Goal: Information Seeking & Learning: Find specific fact

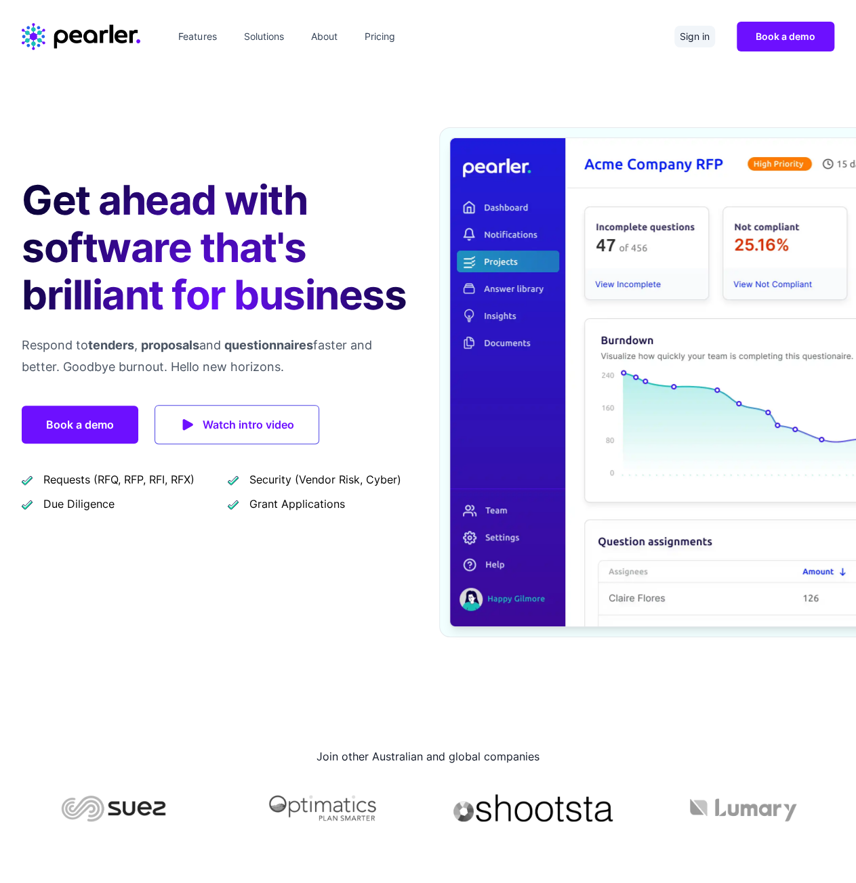
click at [688, 31] on link "Sign in" at bounding box center [694, 37] width 41 height 22
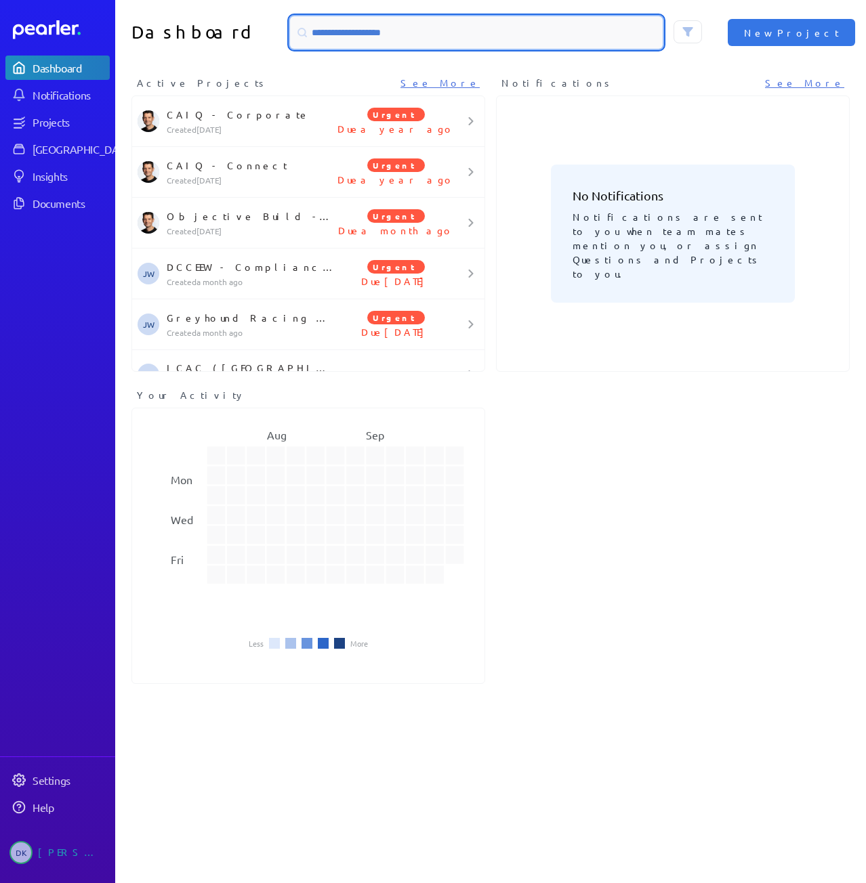
click at [337, 38] on input at bounding box center [476, 32] width 373 height 33
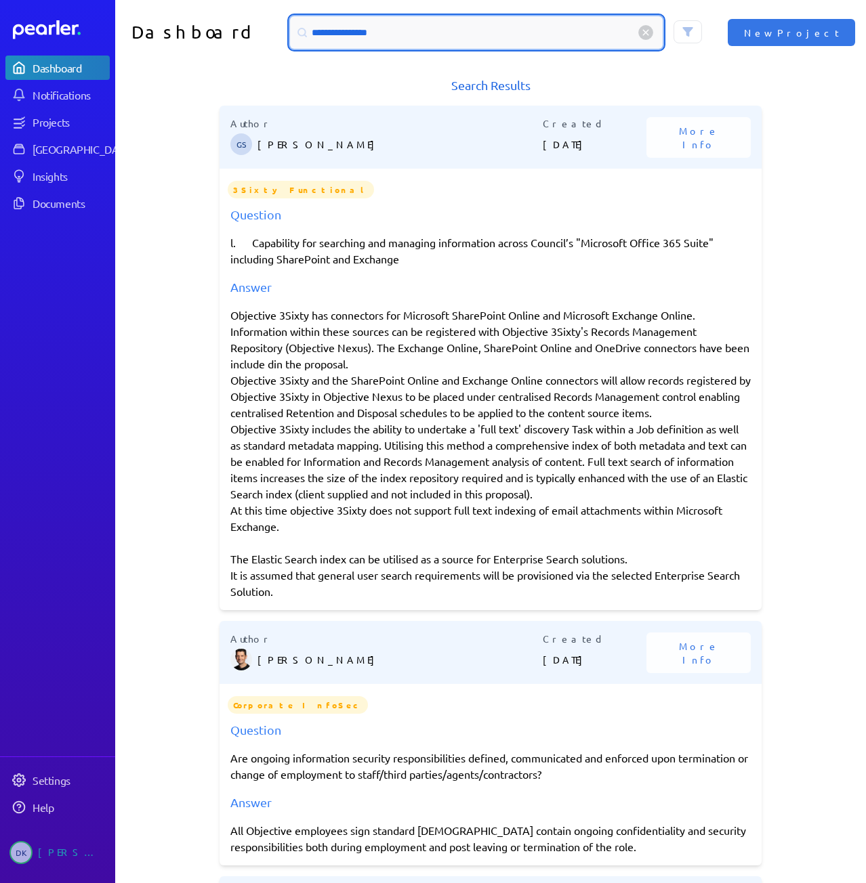
type input "**********"
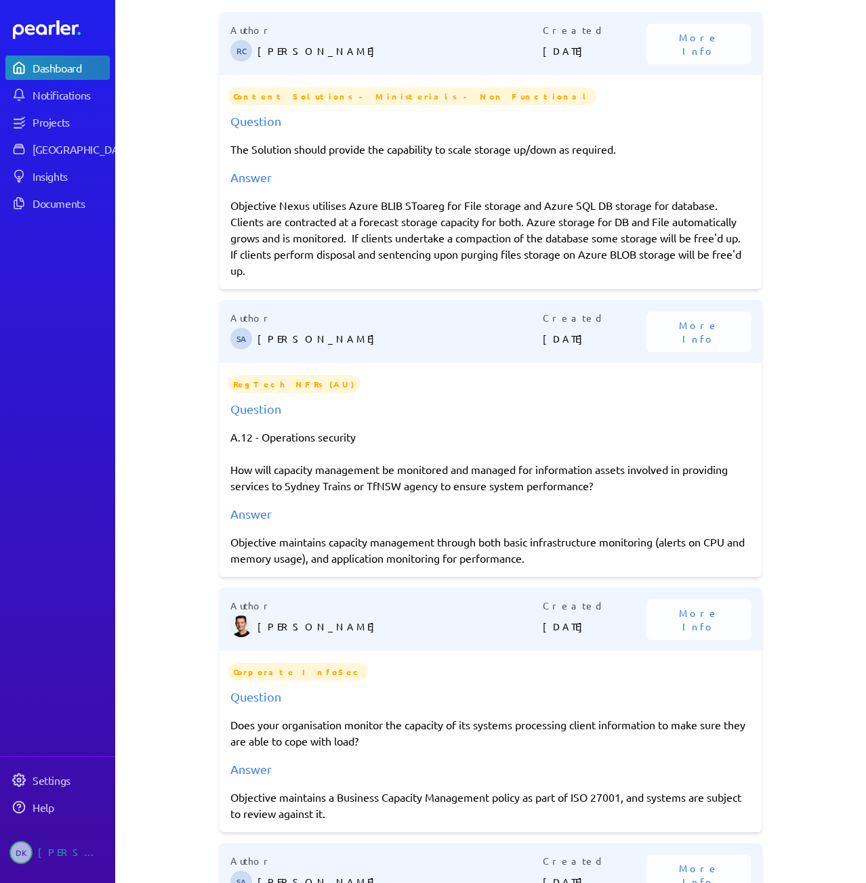
scroll to position [135, 0]
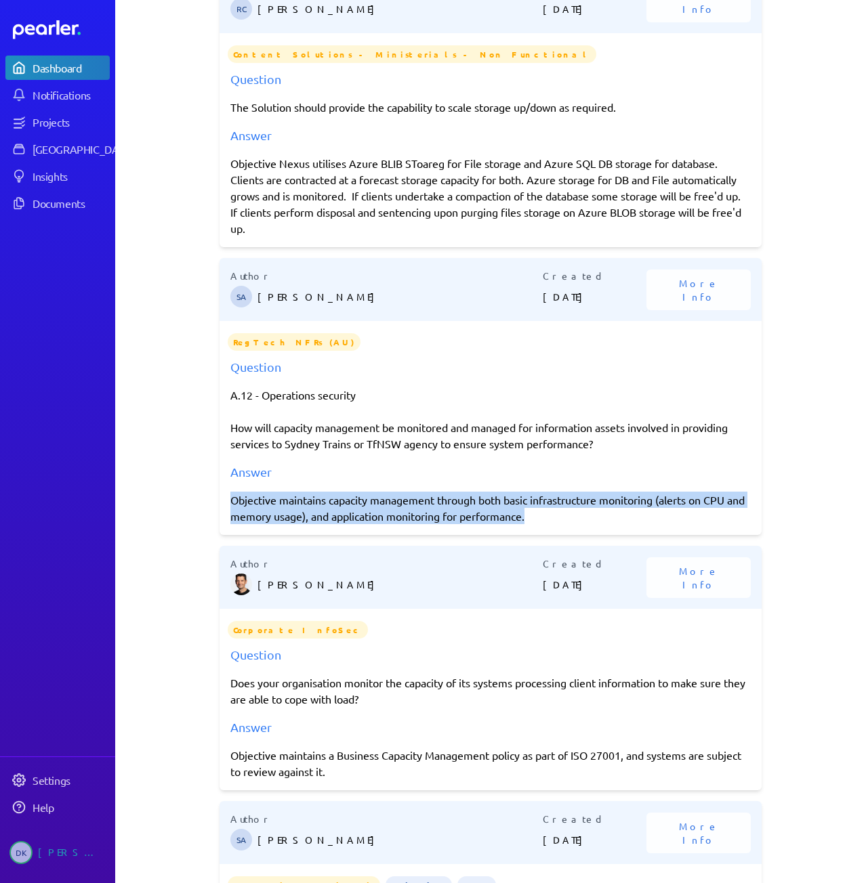
drag, startPoint x: 548, startPoint y: 531, endPoint x: 220, endPoint y: 514, distance: 328.3
click at [220, 514] on div "Question A.12 - Operations security How will capacity management be monitored a…" at bounding box center [490, 441] width 542 height 167
copy div "Objective maintains capacity management through both basic infrastructure monit…"
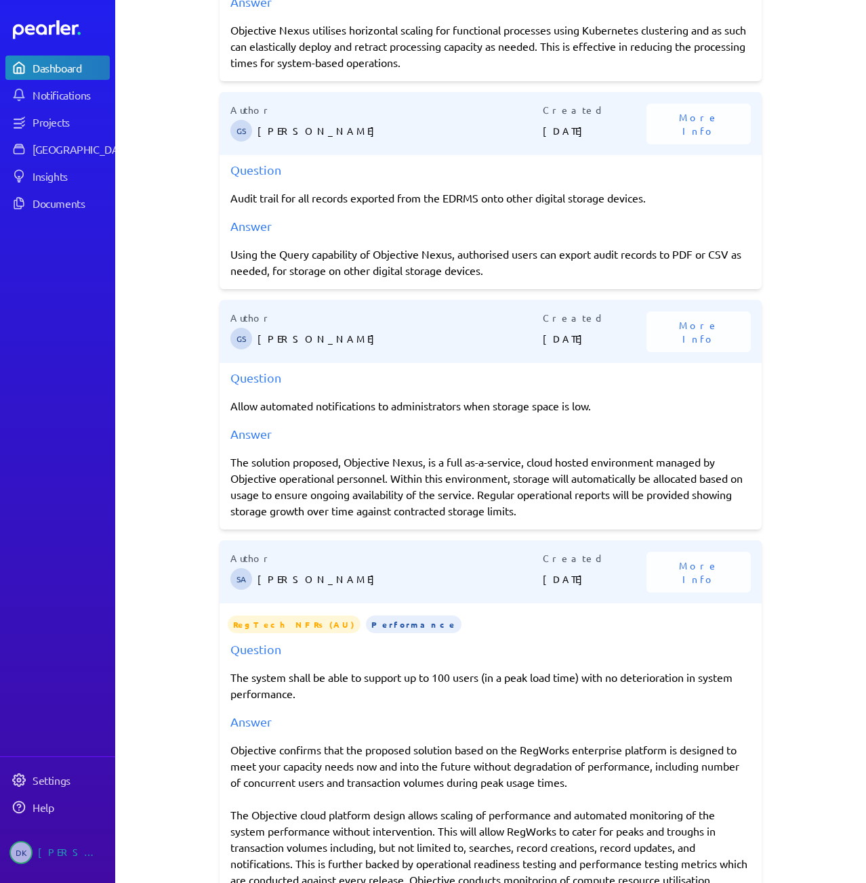
scroll to position [1761, 0]
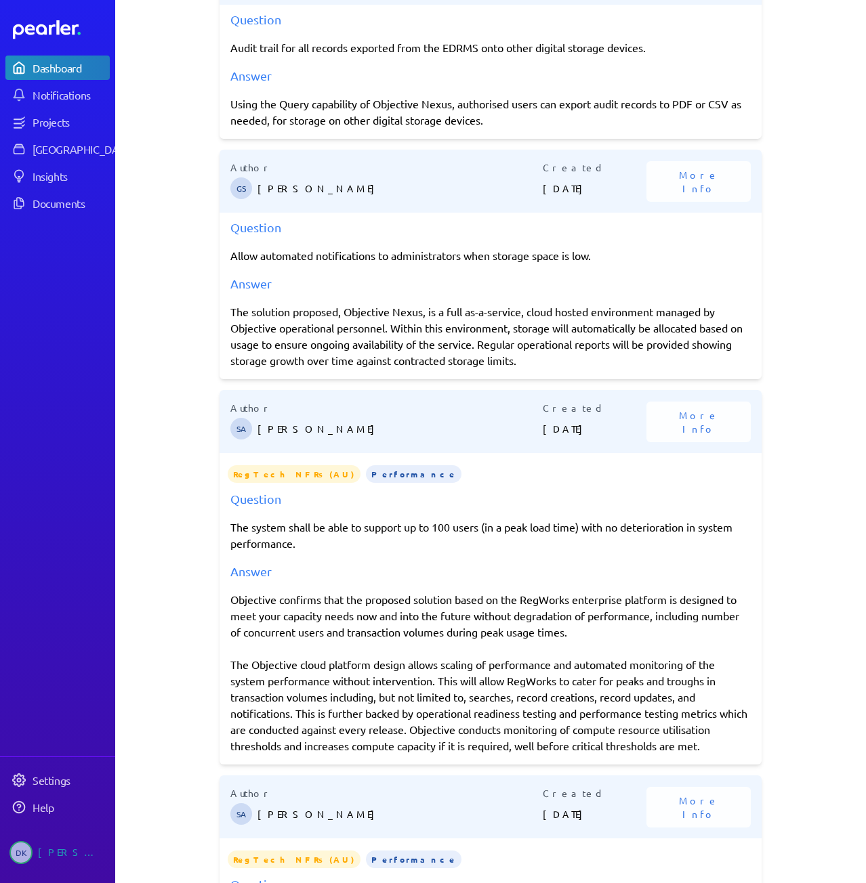
drag, startPoint x: 257, startPoint y: 772, endPoint x: 215, endPoint y: 604, distance: 173.2
click at [219, 604] on div "Question The system shall be able to support up to 100 users (in a peak load ti…" at bounding box center [490, 622] width 542 height 264
copy div "Objective confirms that the proposed solution based on the RegWorks enterprise …"
